Goal: Task Accomplishment & Management: Manage account settings

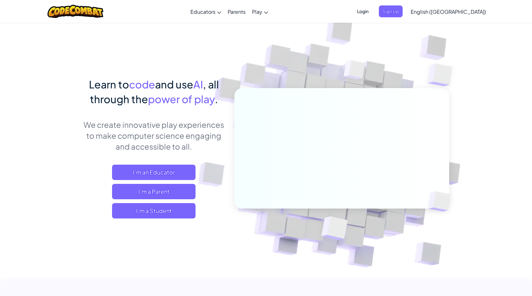
click at [372, 9] on span "Login" at bounding box center [362, 11] width 19 height 12
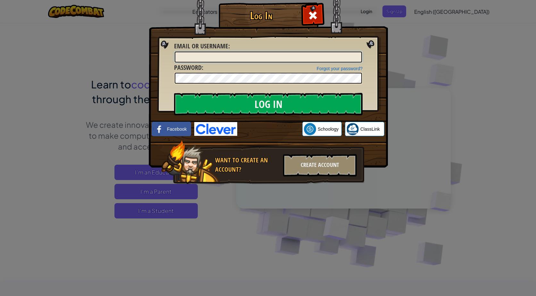
click at [211, 56] on input "Email or Username :" at bounding box center [268, 57] width 187 height 11
click at [174, 93] on input "Log In" at bounding box center [268, 104] width 189 height 22
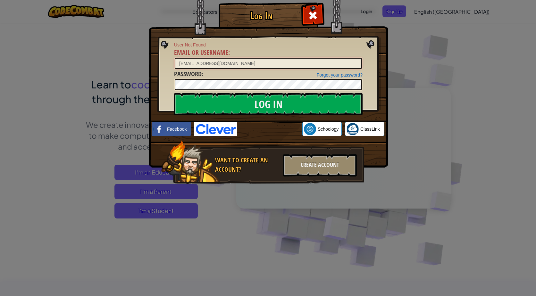
click at [236, 64] on input "[EMAIL_ADDRESS][DOMAIN_NAME]" at bounding box center [268, 63] width 187 height 11
click at [232, 63] on input "[EMAIL_ADDRESS][DOMAIN_NAME]" at bounding box center [268, 63] width 187 height 11
click at [231, 63] on input "[EMAIL_ADDRESS][DOMAIN_NAME]" at bounding box center [268, 63] width 187 height 11
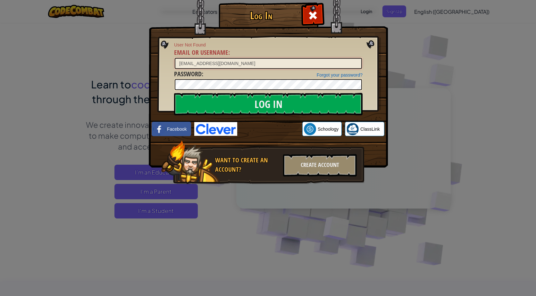
type input "[EMAIL_ADDRESS][DOMAIN_NAME]"
click at [174, 93] on input "Log In" at bounding box center [268, 104] width 189 height 22
